Goal: Task Accomplishment & Management: Complete application form

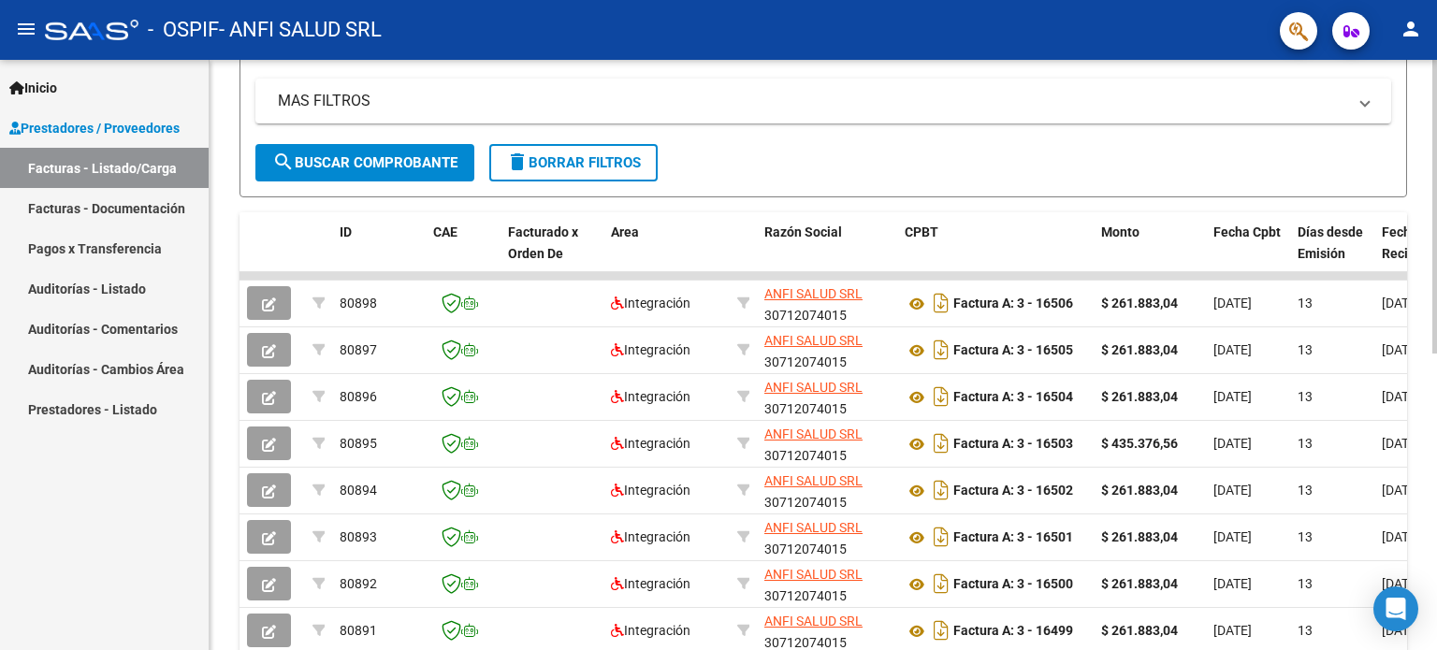
scroll to position [561, 0]
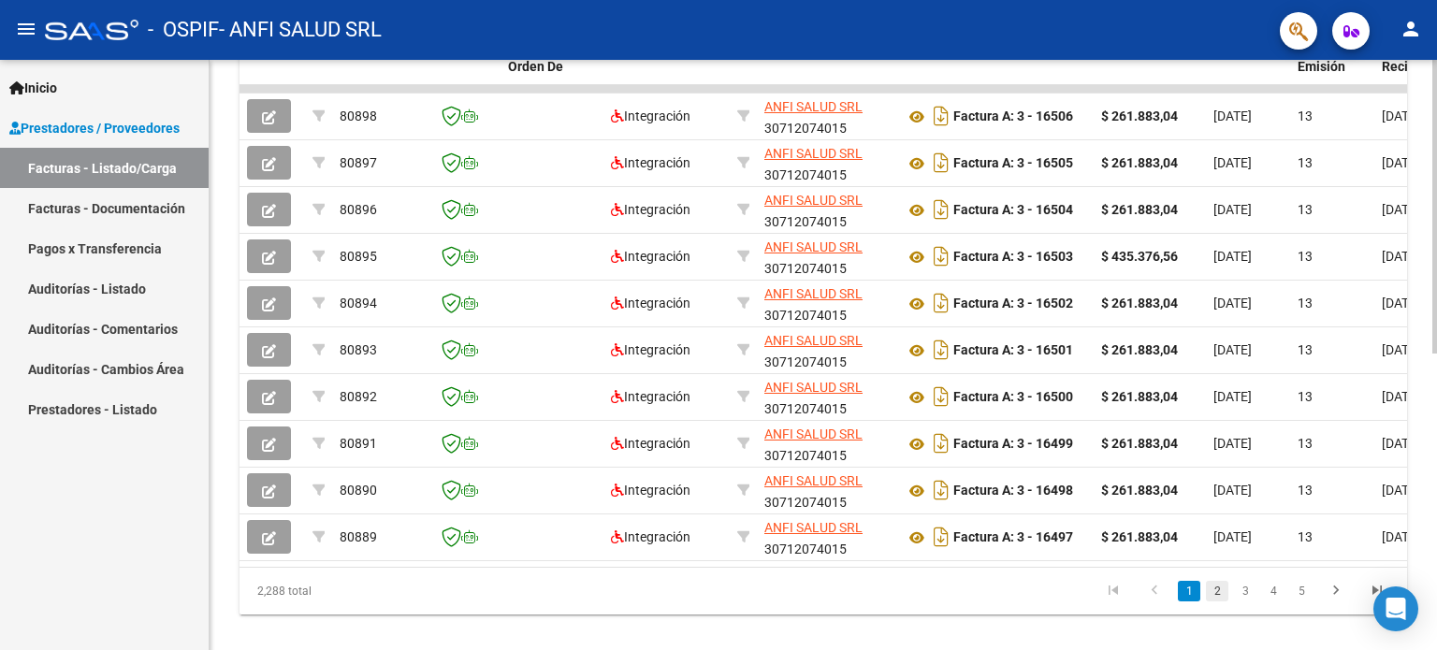
click at [1217, 602] on link "2" at bounding box center [1217, 591] width 22 height 21
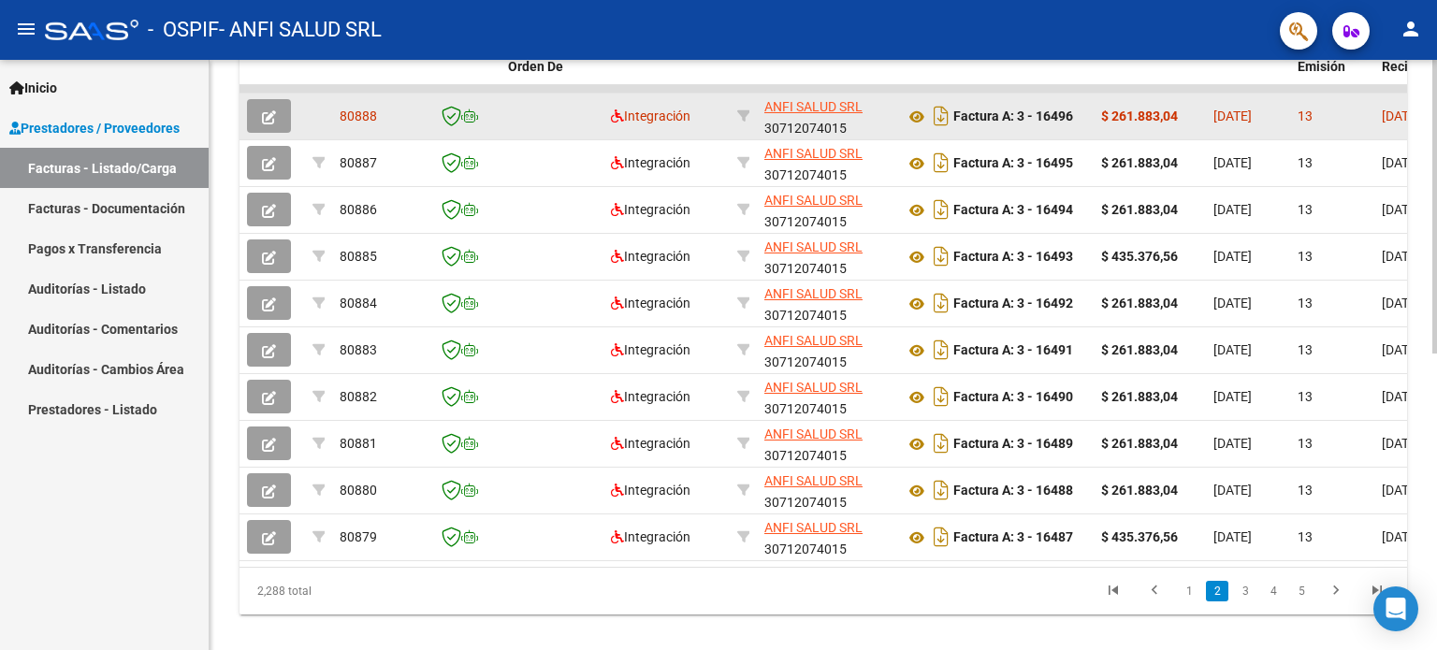
click at [267, 110] on icon "button" at bounding box center [269, 117] width 14 height 14
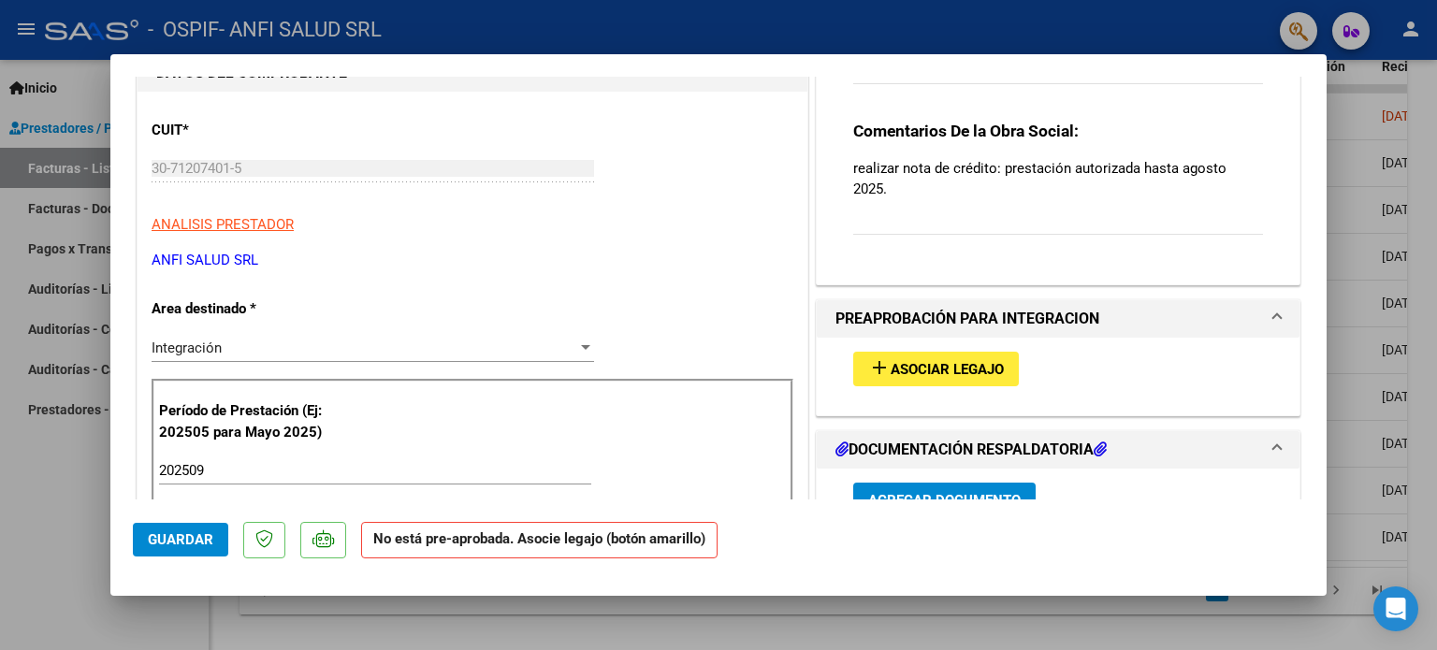
scroll to position [468, 0]
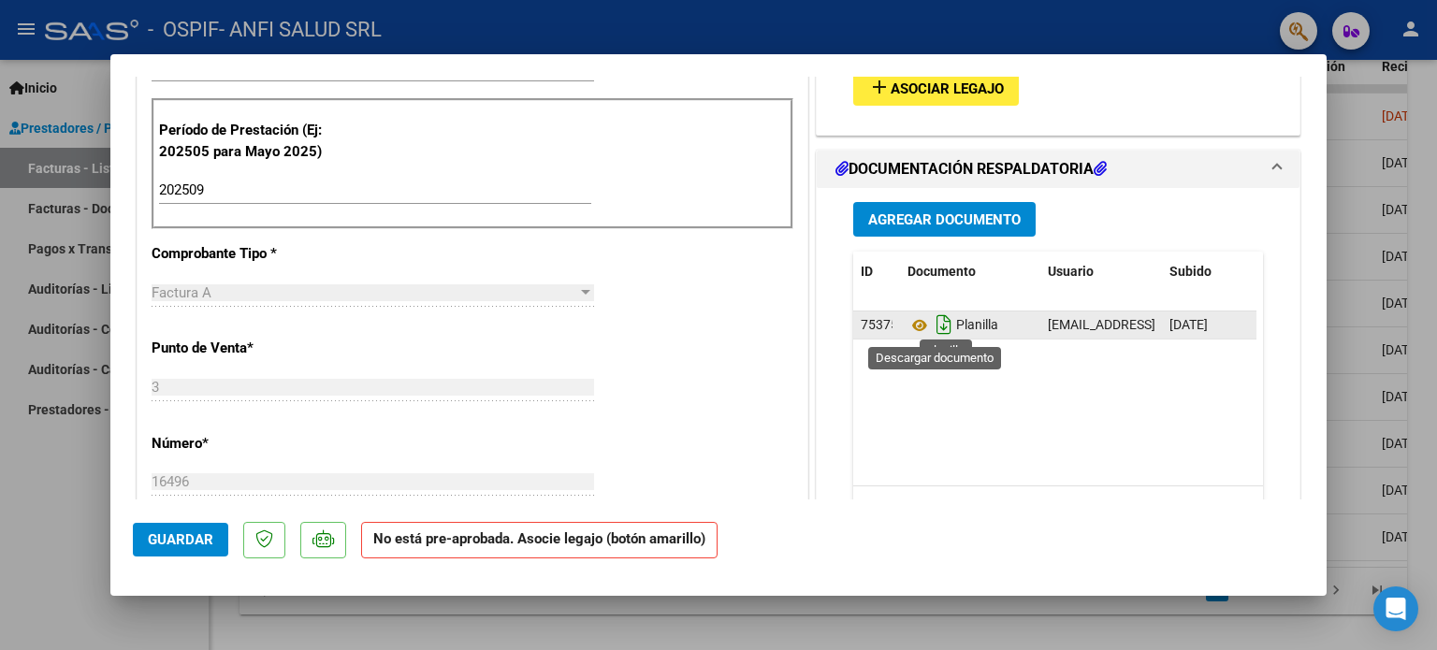
click at [932, 326] on icon "Descargar documento" at bounding box center [944, 325] width 24 height 30
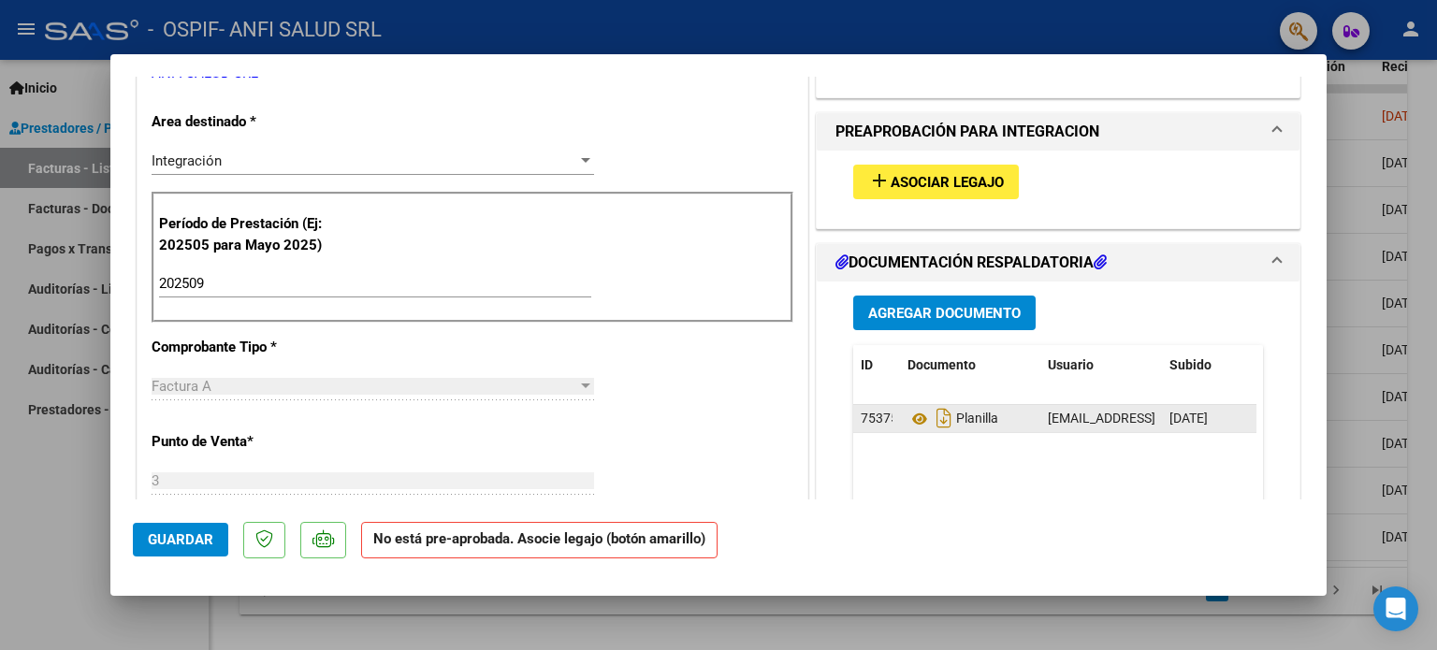
scroll to position [0, 0]
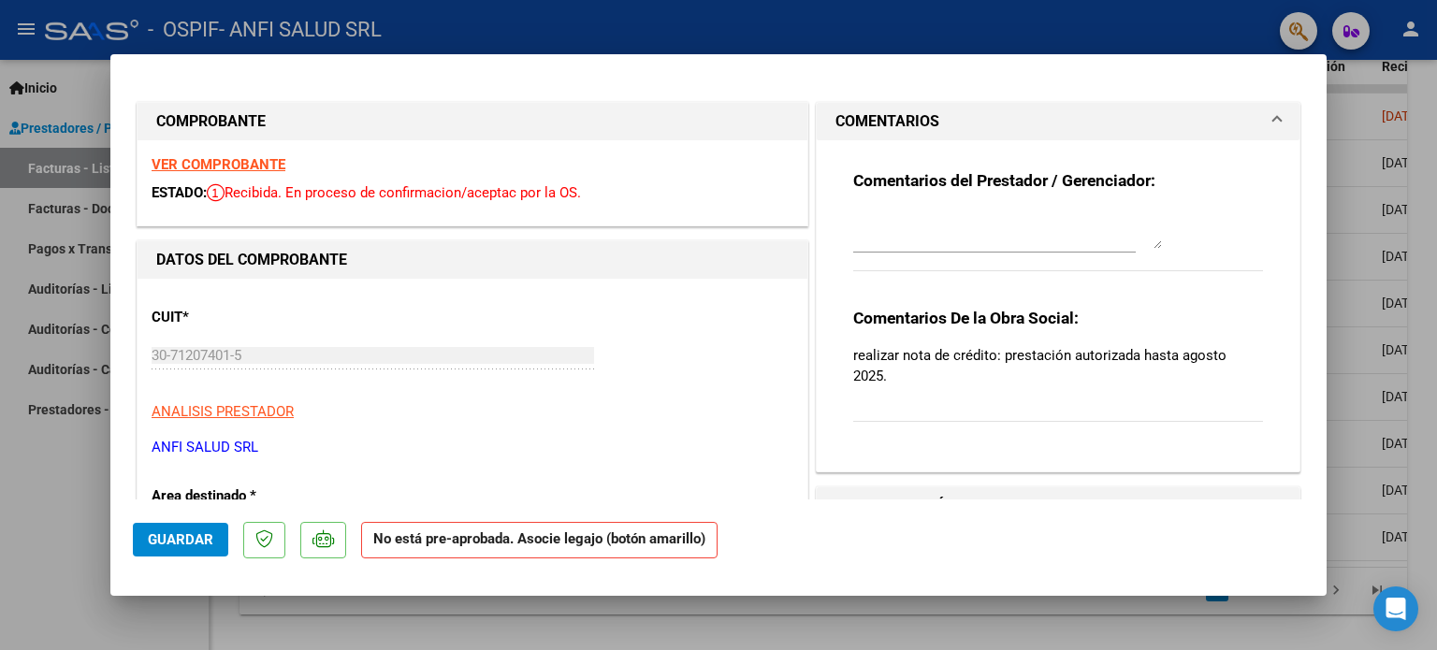
type input "$ 0,00"
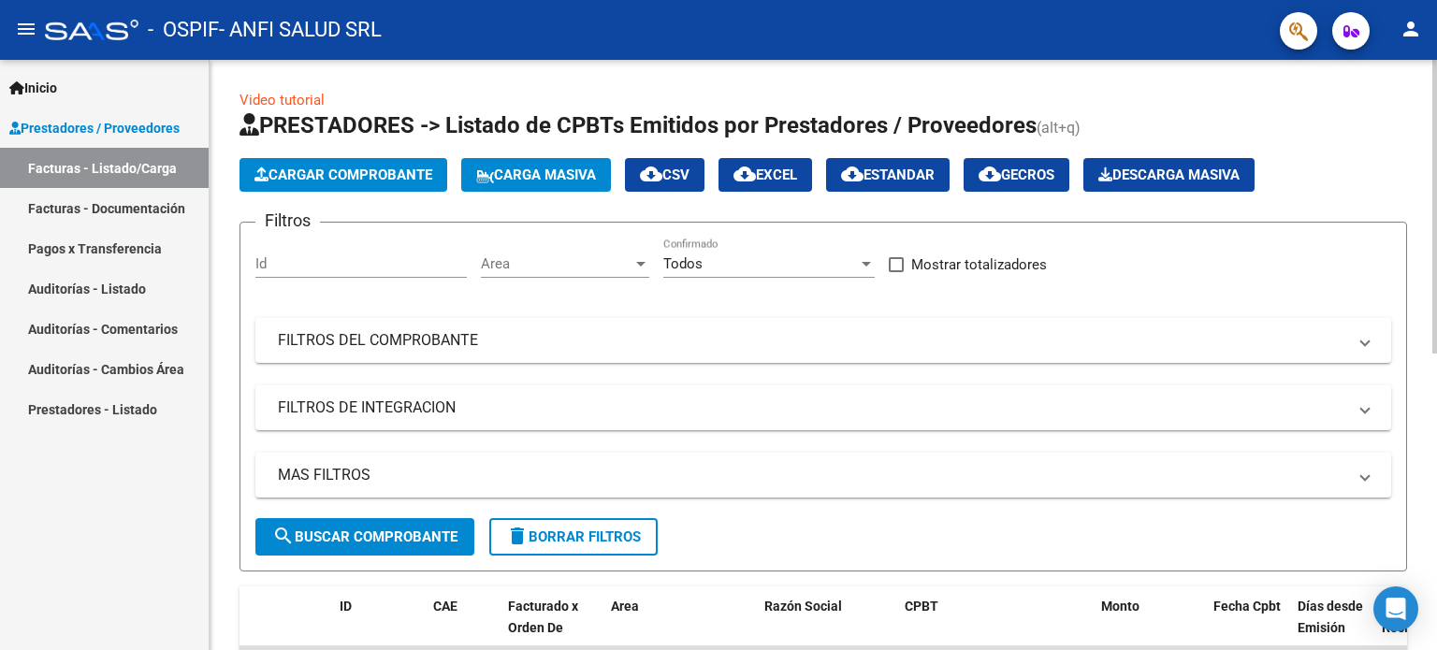
click at [353, 179] on span "Cargar Comprobante" at bounding box center [343, 175] width 178 height 17
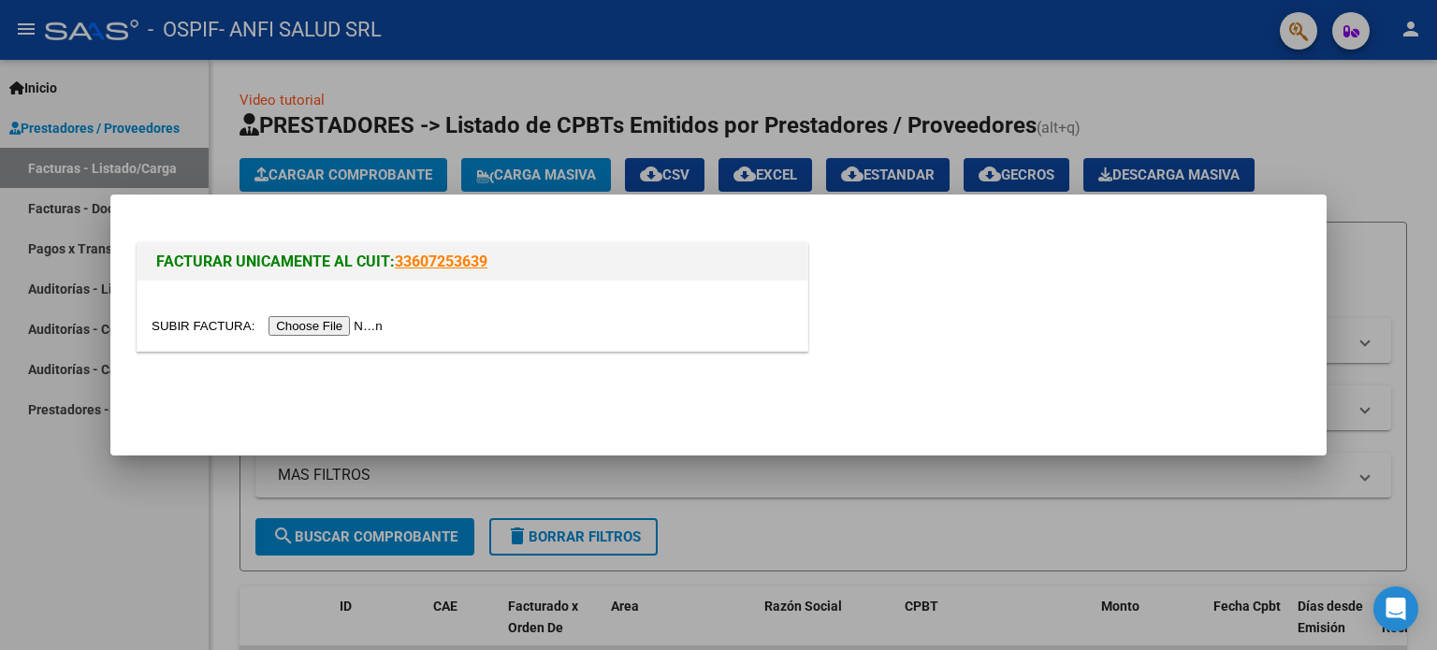
click at [324, 331] on input "file" at bounding box center [270, 326] width 237 height 20
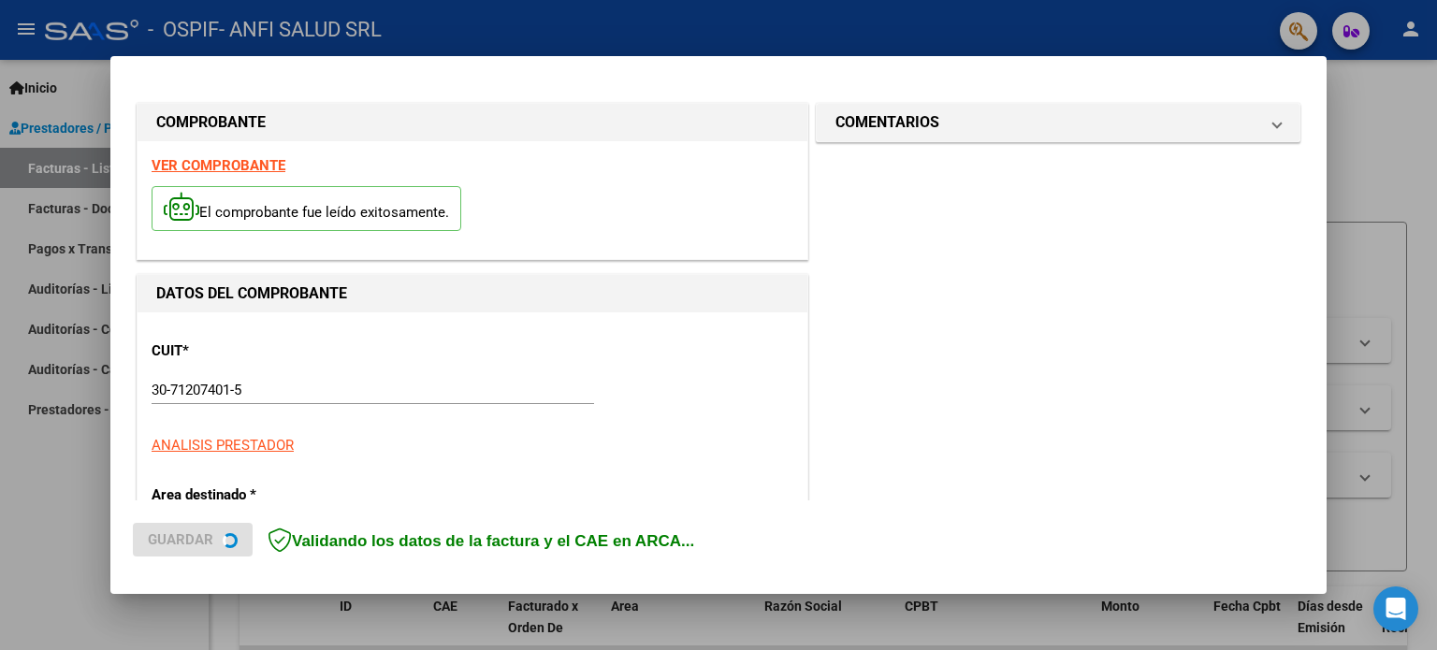
scroll to position [438, 0]
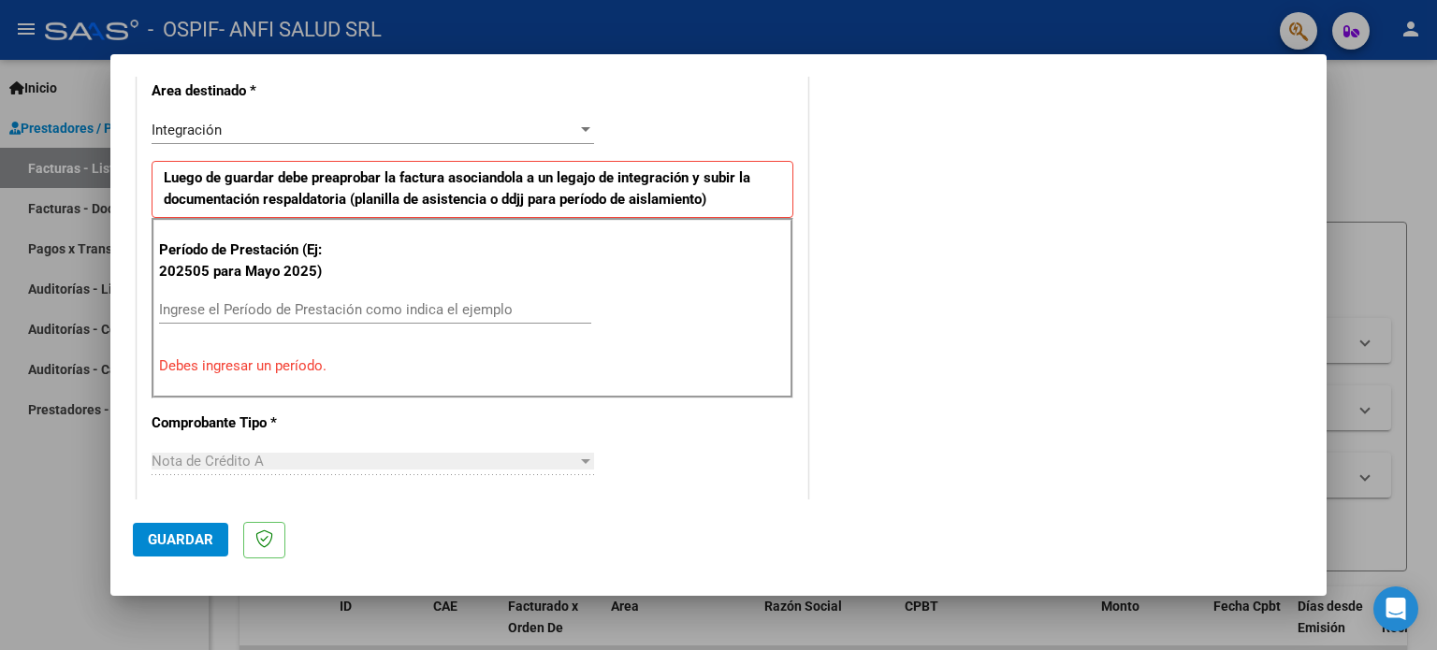
click at [298, 302] on input "Ingrese el Período de Prestación como indica el ejemplo" at bounding box center [375, 309] width 432 height 17
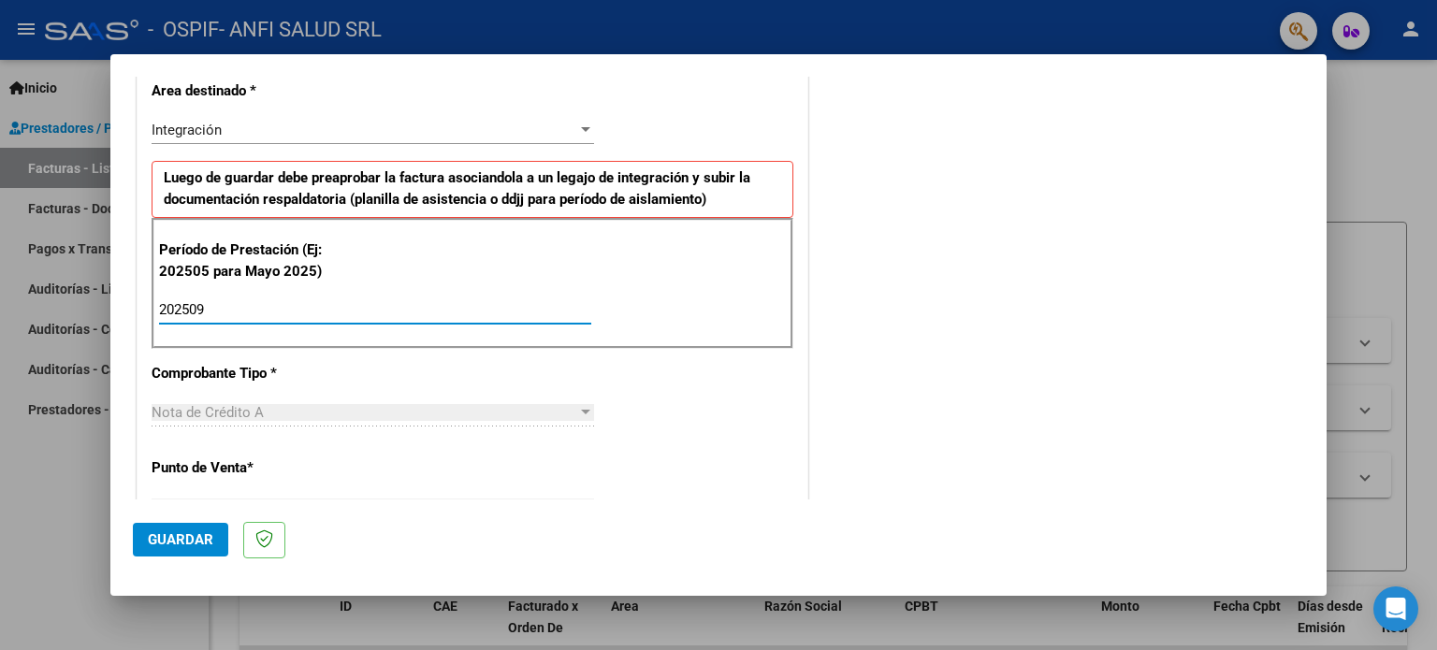
type input "202509"
click at [181, 534] on span "Guardar" at bounding box center [180, 539] width 65 height 17
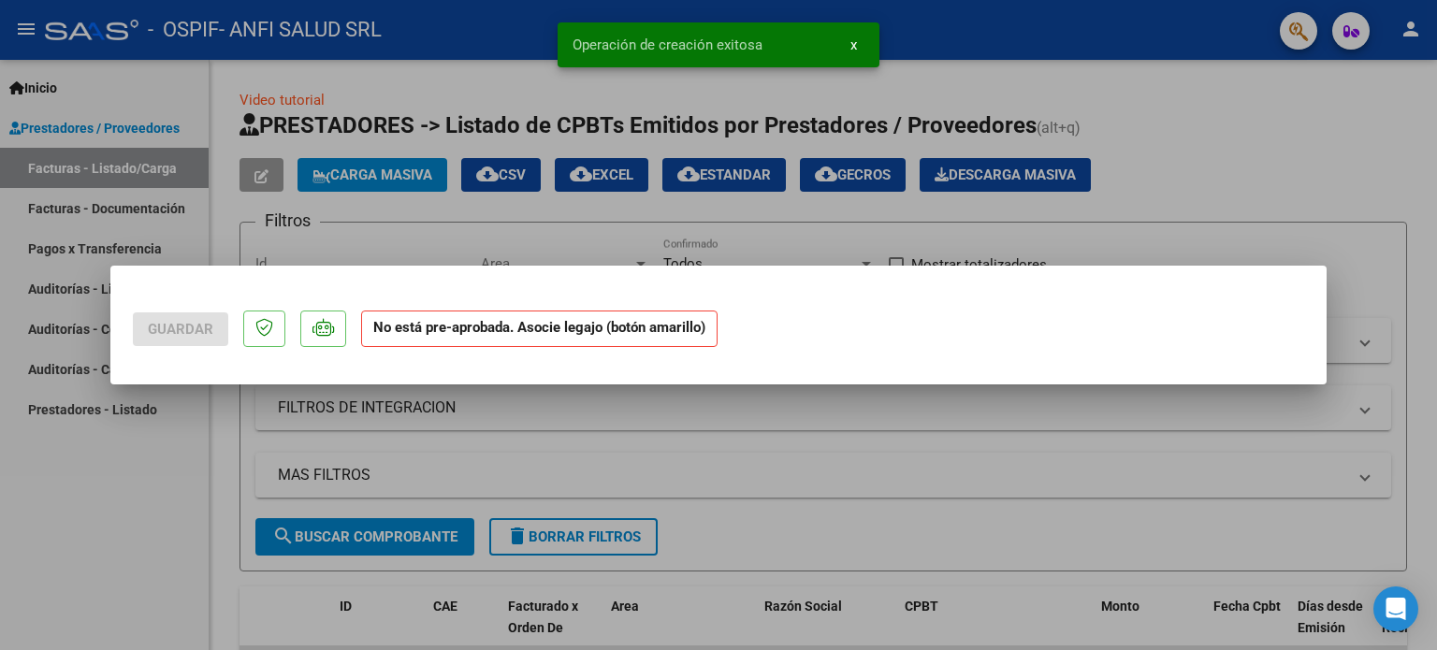
scroll to position [0, 0]
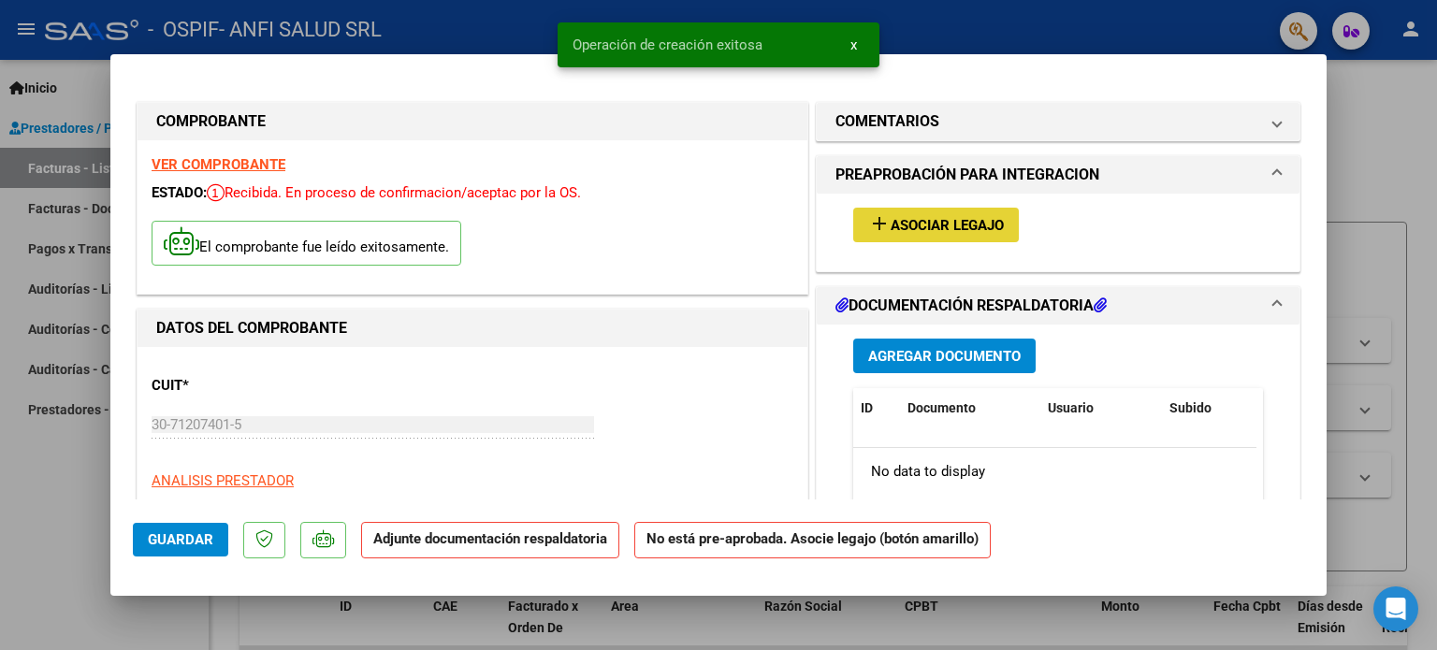
click at [917, 234] on span "Asociar Legajo" at bounding box center [947, 225] width 113 height 17
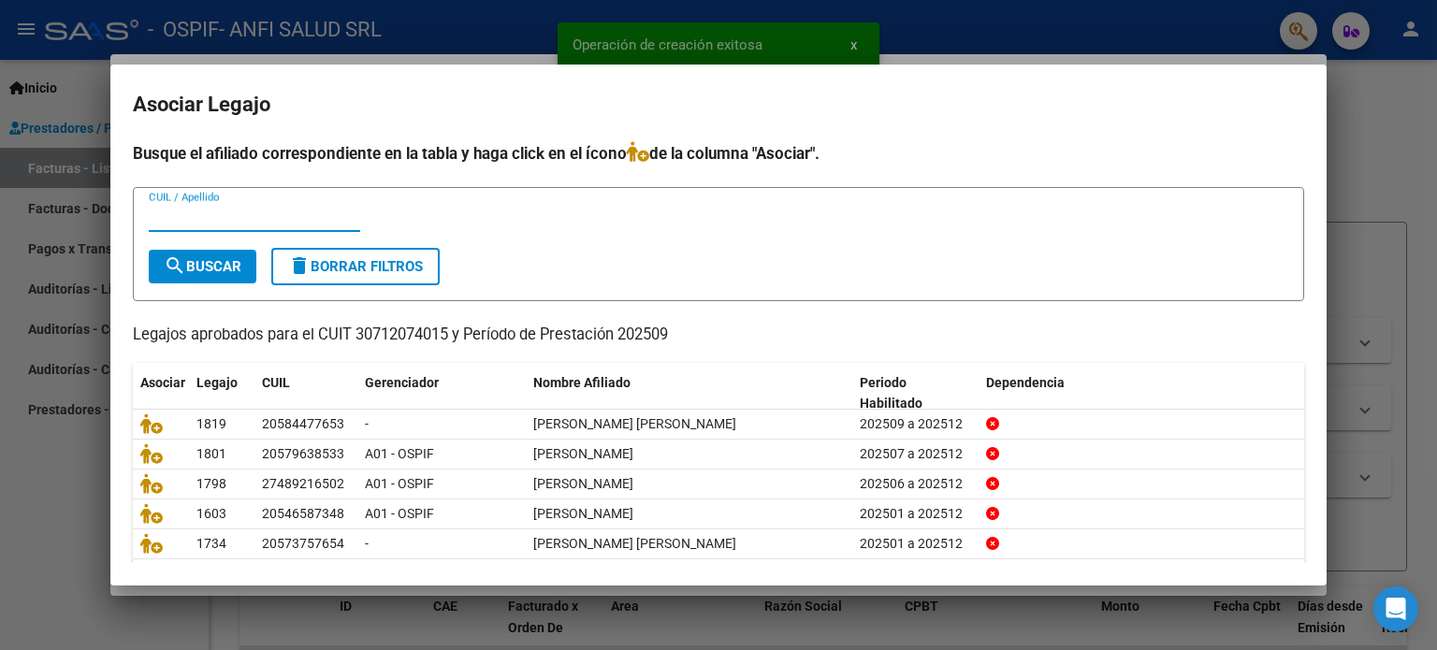
scroll to position [63, 0]
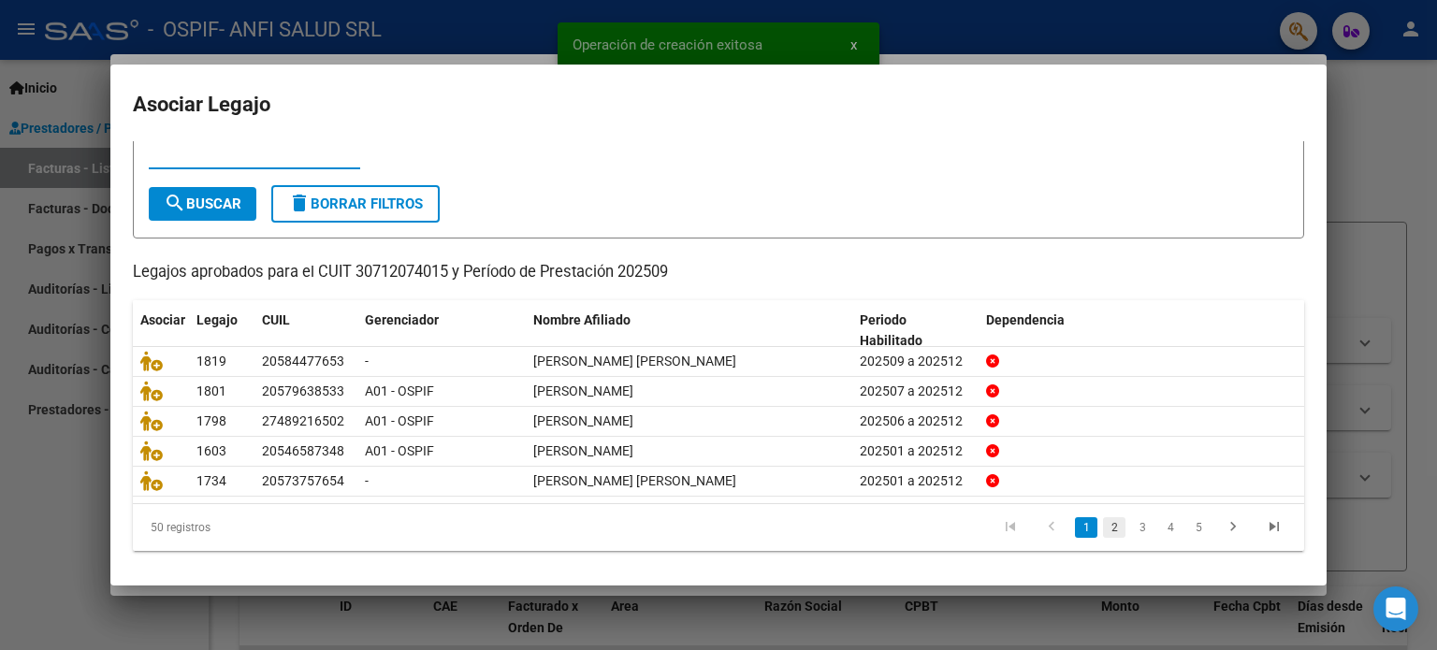
click at [1103, 526] on link "2" at bounding box center [1114, 527] width 22 height 21
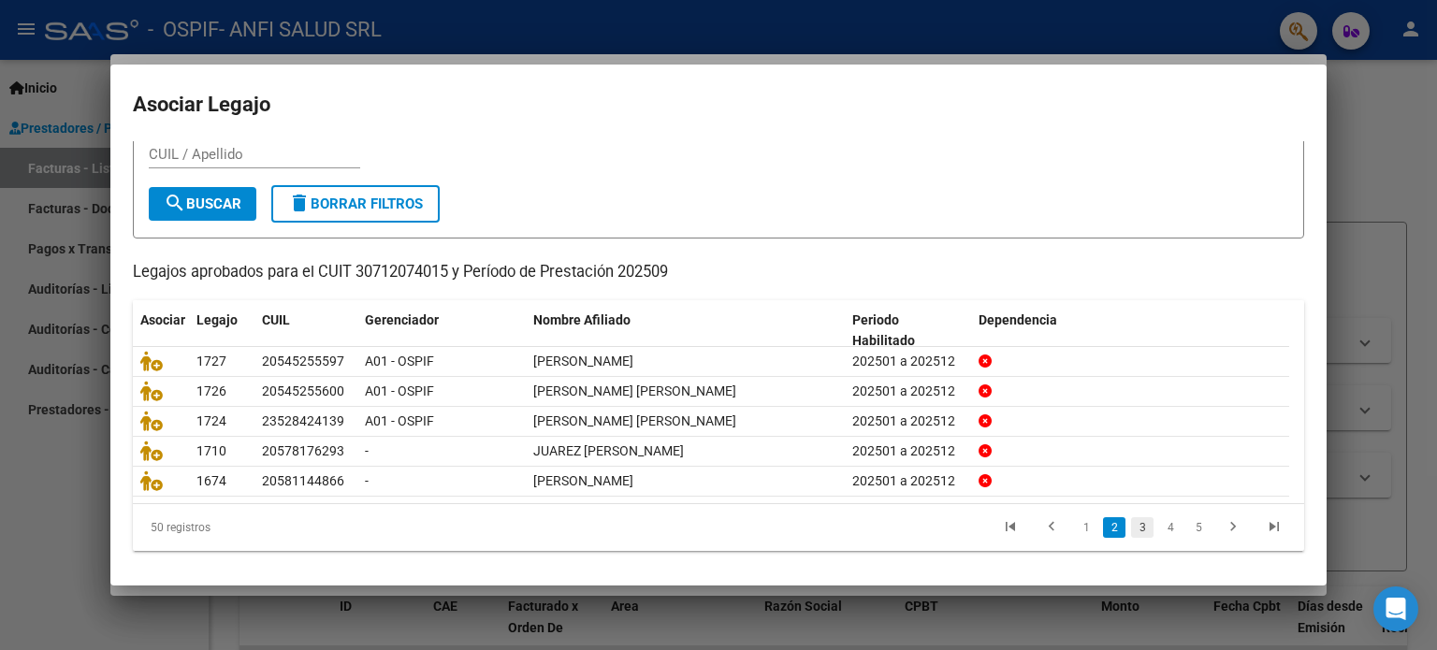
click at [1131, 526] on link "3" at bounding box center [1142, 527] width 22 height 21
click at [1159, 522] on link "4" at bounding box center [1170, 527] width 22 height 21
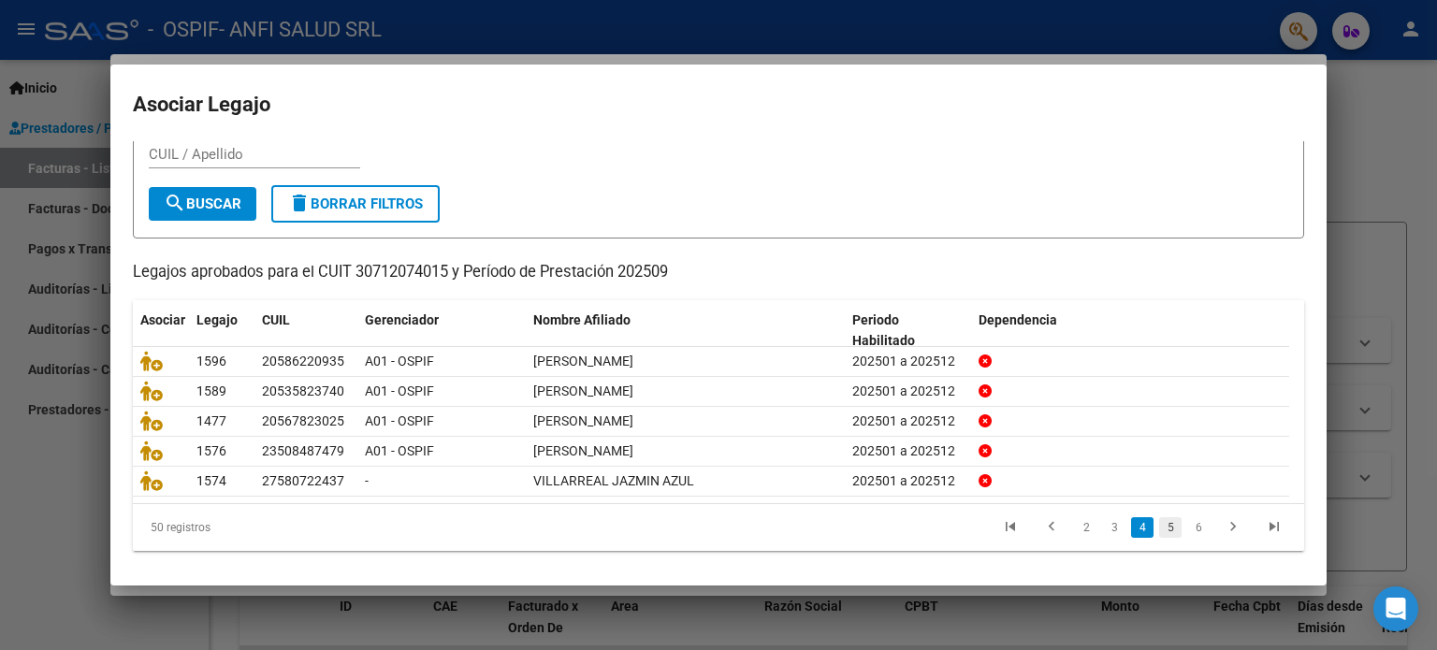
click at [1159, 524] on link "5" at bounding box center [1170, 527] width 22 height 21
click at [1159, 526] on link "6" at bounding box center [1170, 527] width 22 height 21
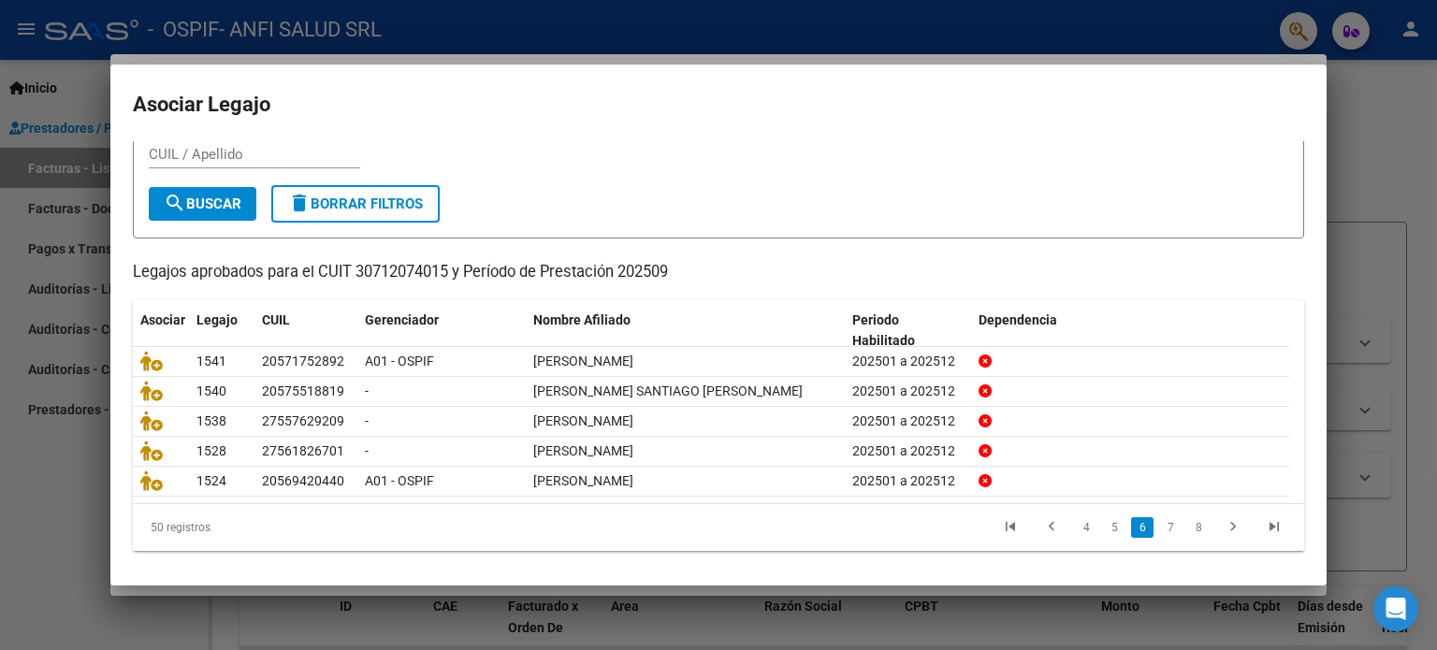
click at [1159, 526] on link "7" at bounding box center [1170, 527] width 22 height 21
click at [1159, 526] on link "8" at bounding box center [1170, 527] width 22 height 21
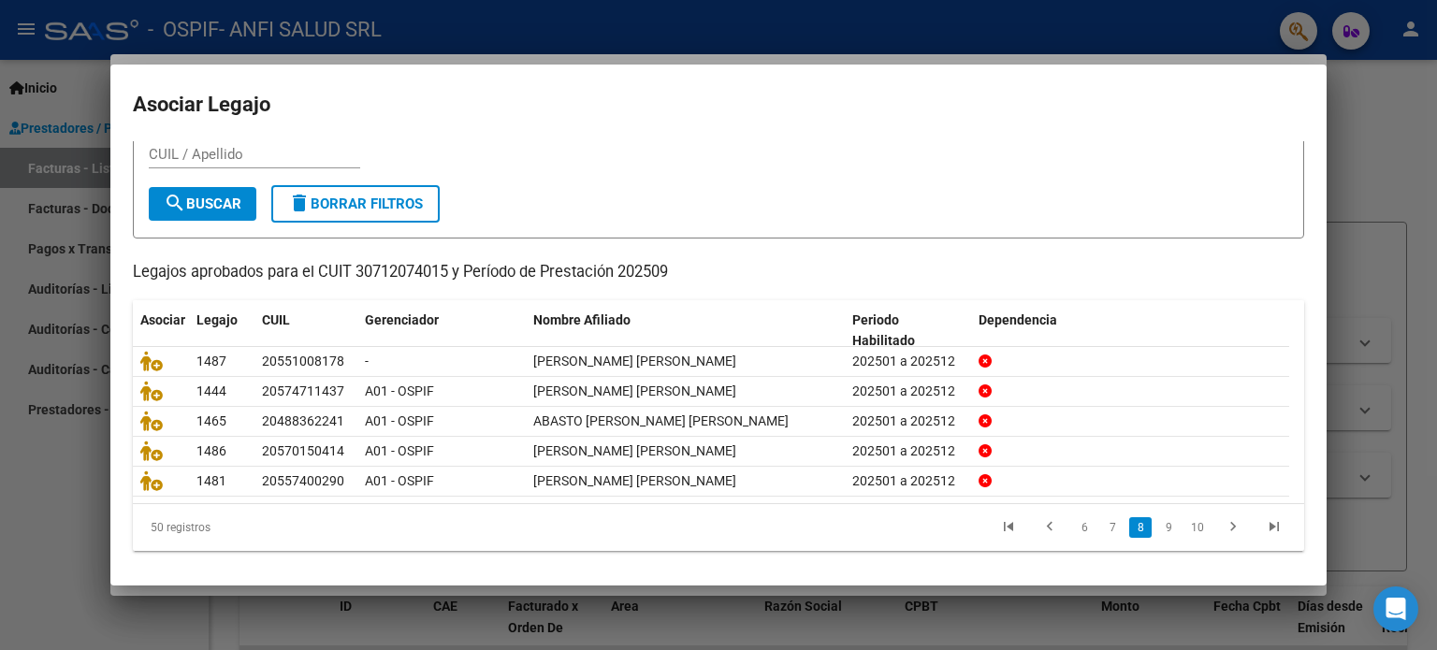
click at [1157, 526] on link "9" at bounding box center [1168, 527] width 22 height 21
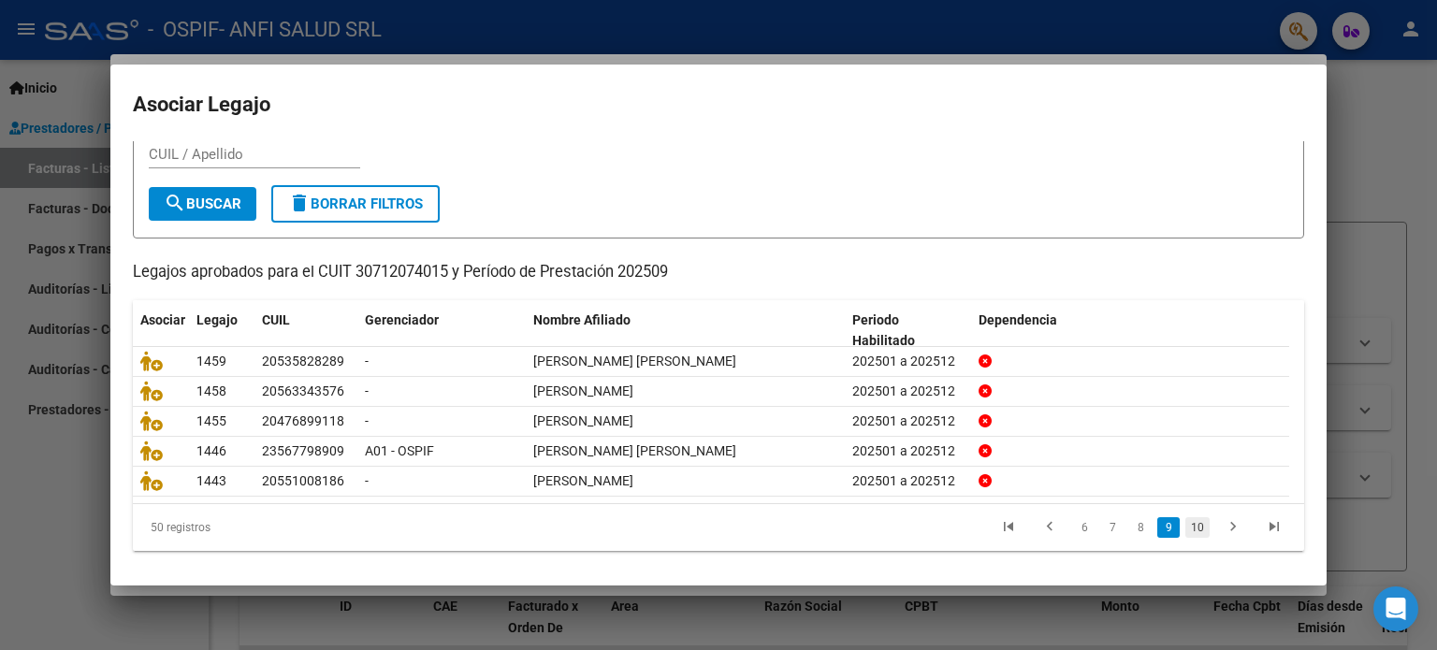
click at [1185, 526] on link "10" at bounding box center [1197, 527] width 24 height 21
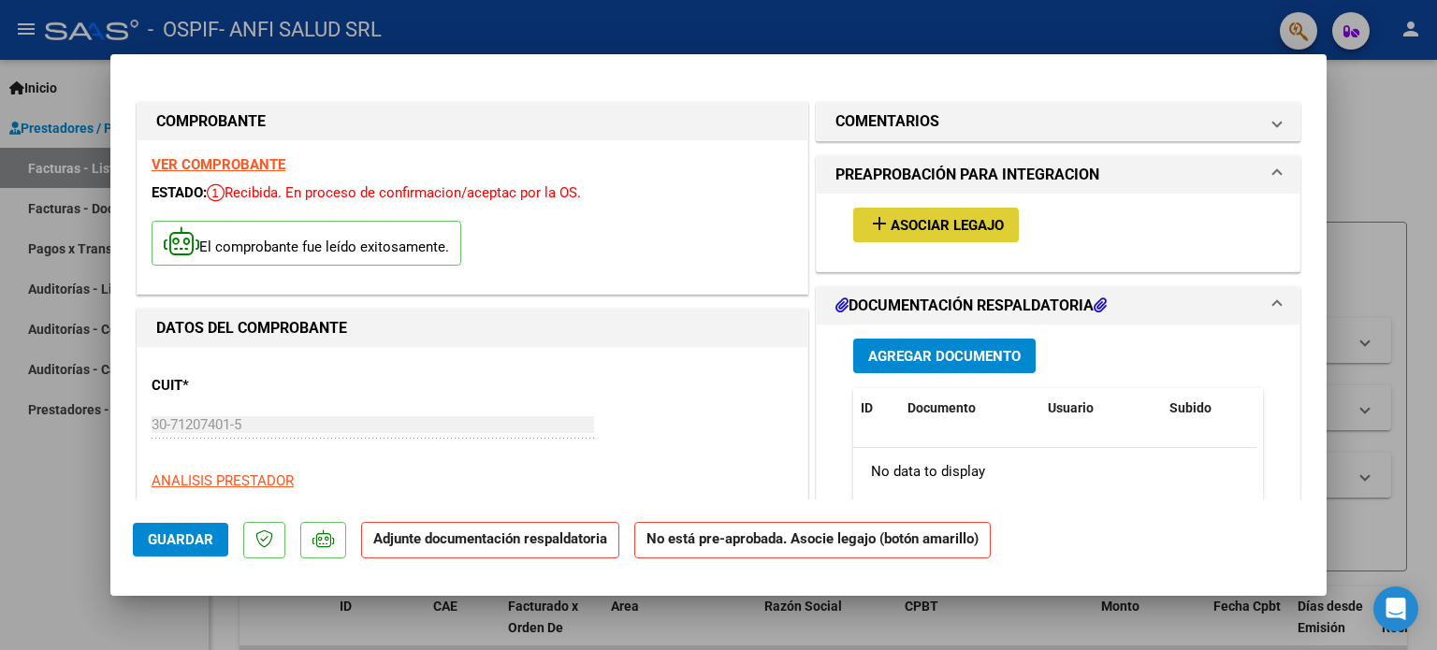
click at [183, 536] on span "Guardar" at bounding box center [180, 539] width 65 height 17
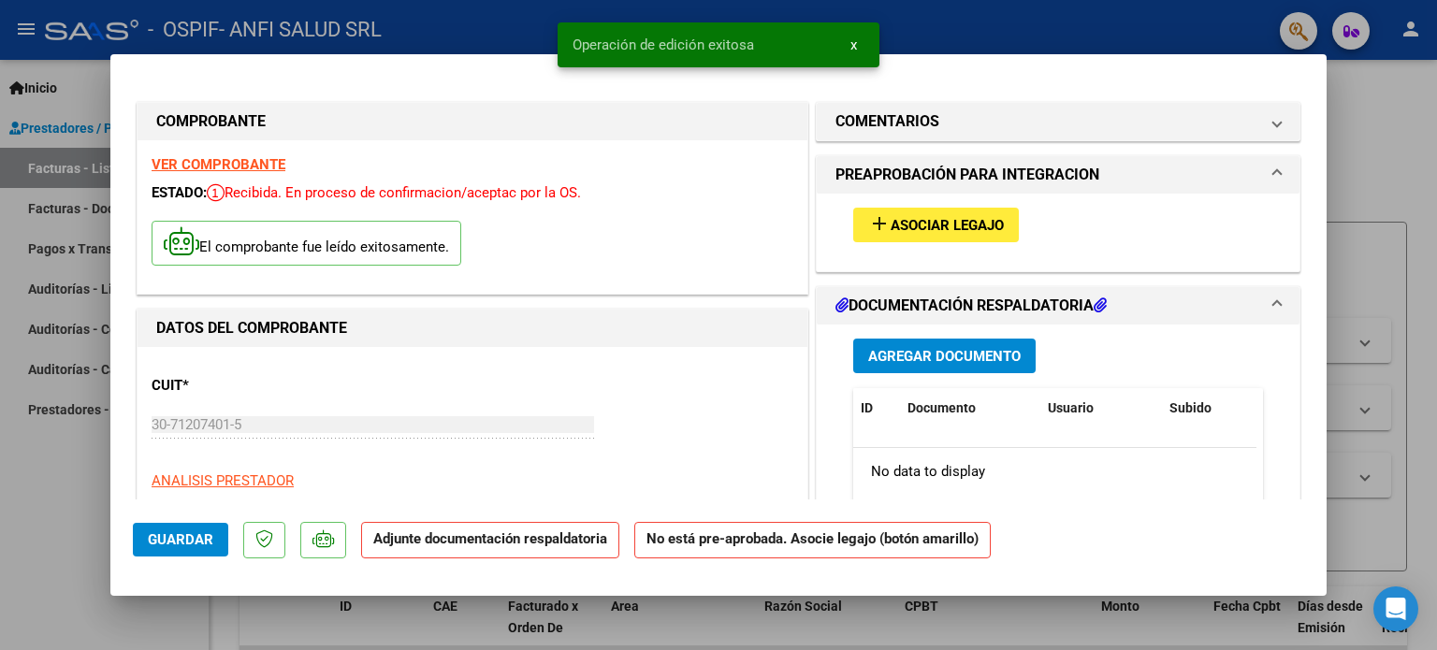
type input "$ 0,00"
